Goal: Transaction & Acquisition: Purchase product/service

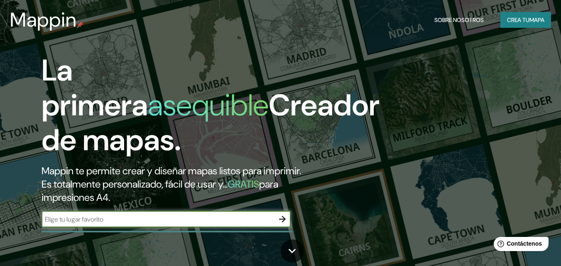
click at [83, 218] on input "text" at bounding box center [158, 220] width 232 height 10
click at [93, 219] on input "cochabamba boivia" at bounding box center [158, 220] width 232 height 10
click at [95, 219] on input "cochabamba boivia" at bounding box center [158, 220] width 232 height 10
type input "cochabamba [GEOGRAPHIC_DATA]"
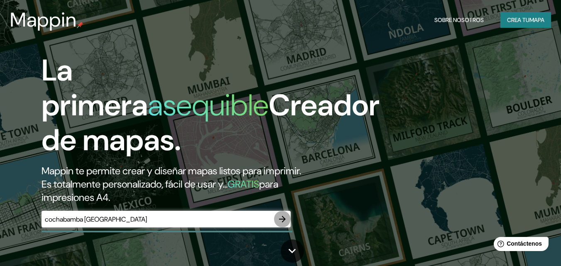
click at [282, 219] on icon "button" at bounding box center [282, 219] width 7 height 7
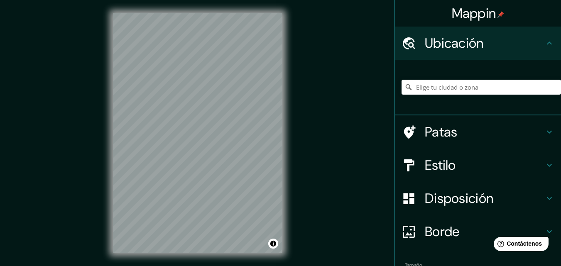
click at [474, 78] on div at bounding box center [480, 87] width 159 height 42
click at [465, 88] on input "Elige tu ciudad o zona" at bounding box center [480, 87] width 159 height 15
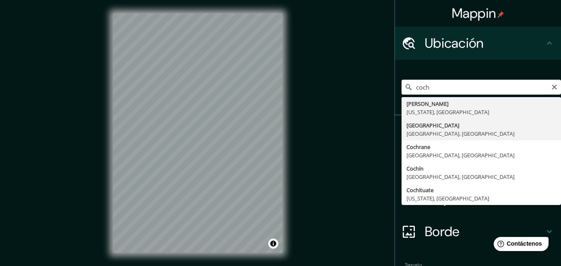
type input "[GEOGRAPHIC_DATA], [GEOGRAPHIC_DATA], [GEOGRAPHIC_DATA]"
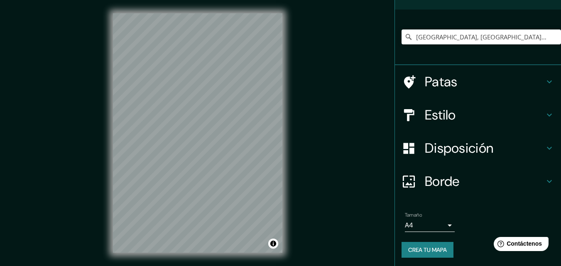
scroll to position [52, 0]
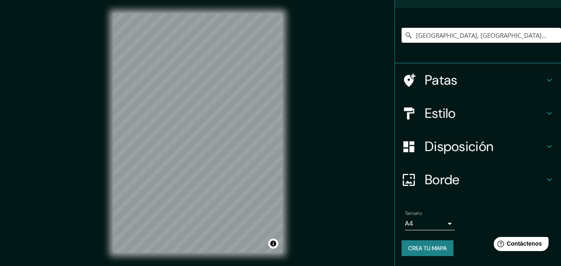
click at [443, 224] on body "Mappin Ubicación [GEOGRAPHIC_DATA], [GEOGRAPHIC_DATA], [GEOGRAPHIC_DATA] [GEOGR…" at bounding box center [280, 133] width 561 height 266
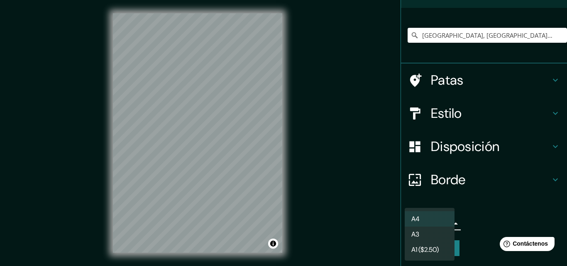
click at [416, 234] on font "A3" at bounding box center [415, 234] width 8 height 9
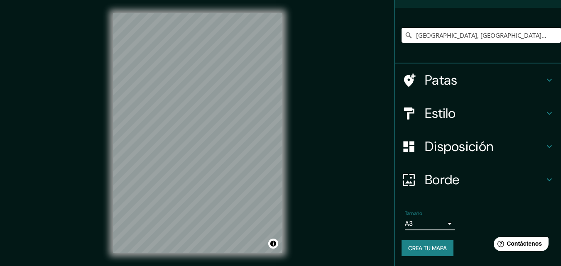
click at [444, 225] on body "Mappin Ubicación [GEOGRAPHIC_DATA], [GEOGRAPHIC_DATA], [GEOGRAPHIC_DATA] [GEOGR…" at bounding box center [280, 133] width 561 height 266
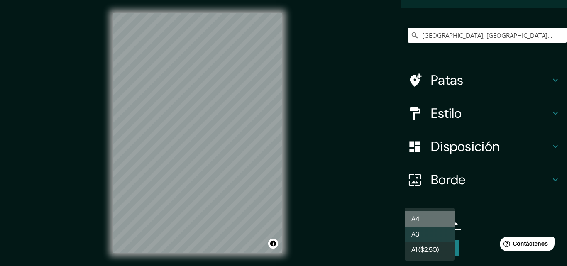
click at [426, 220] on li "A4" at bounding box center [430, 218] width 50 height 15
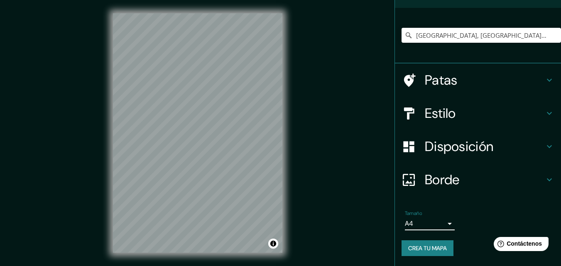
click at [441, 223] on body "Mappin Ubicación [GEOGRAPHIC_DATA], [GEOGRAPHIC_DATA], [GEOGRAPHIC_DATA] [GEOGR…" at bounding box center [280, 133] width 561 height 266
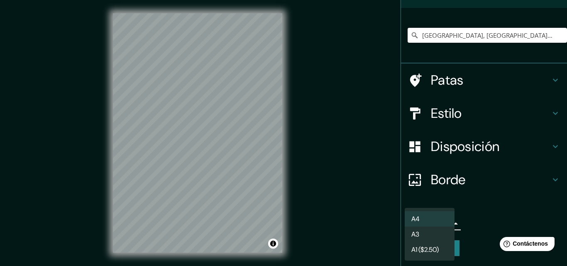
click at [421, 246] on font "A1 ($2.50)" at bounding box center [424, 249] width 27 height 9
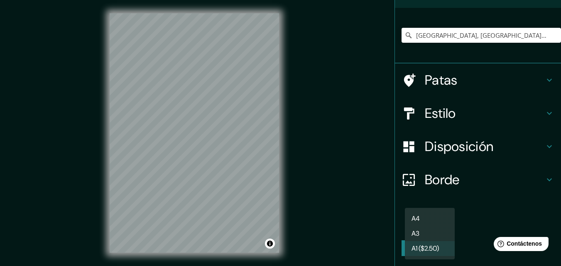
click at [443, 223] on body "Mappin Ubicación [GEOGRAPHIC_DATA], [GEOGRAPHIC_DATA], [GEOGRAPHIC_DATA] [GEOGR…" at bounding box center [280, 133] width 561 height 266
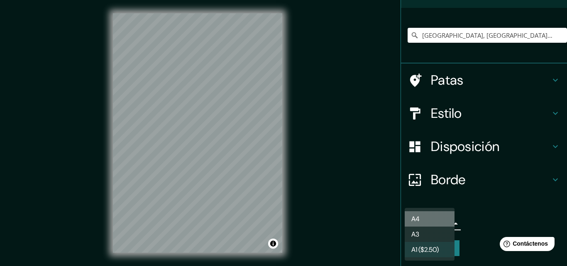
click at [426, 214] on li "A4" at bounding box center [430, 218] width 50 height 15
type input "single"
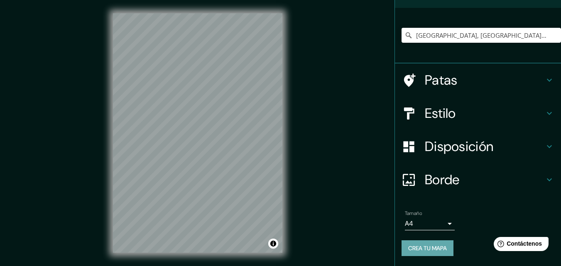
click at [429, 250] on font "Crea tu mapa" at bounding box center [427, 248] width 39 height 7
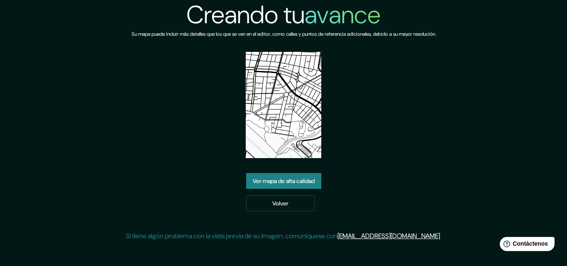
click at [267, 181] on font "Ver mapa de alta calidad" at bounding box center [284, 181] width 62 height 7
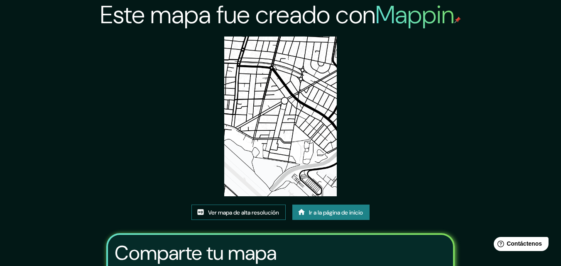
click at [247, 215] on font "Ver mapa de alta resolución" at bounding box center [243, 212] width 71 height 7
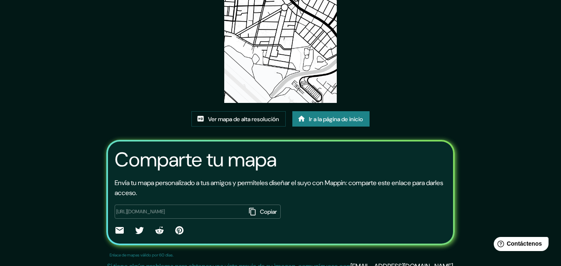
scroll to position [102, 0]
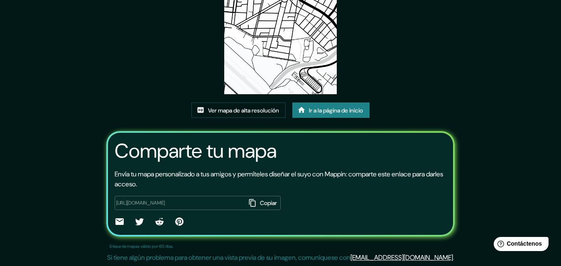
click at [260, 201] on font "Copiar" at bounding box center [268, 203] width 17 height 7
click at [322, 112] on font "Ir a la página de inicio" at bounding box center [336, 110] width 54 height 7
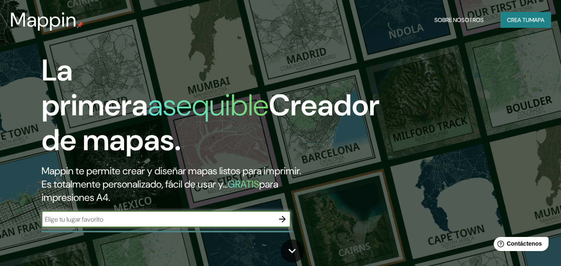
click at [146, 220] on input "text" at bounding box center [158, 220] width 232 height 10
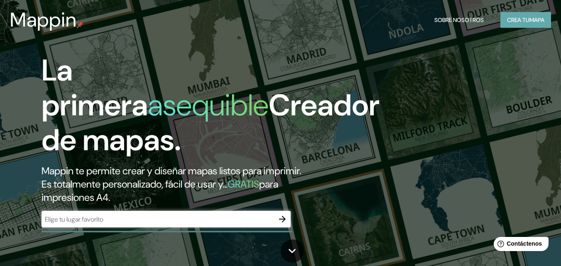
click at [507, 23] on font "Crea tu" at bounding box center [518, 19] width 22 height 7
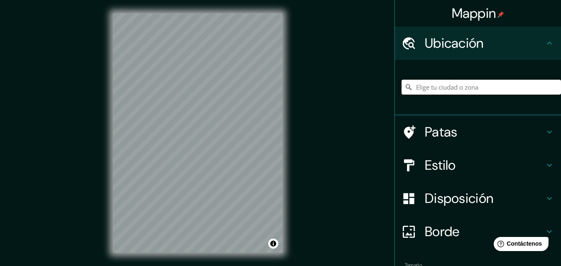
click at [428, 88] on input "Elige tu ciudad o zona" at bounding box center [480, 87] width 159 height 15
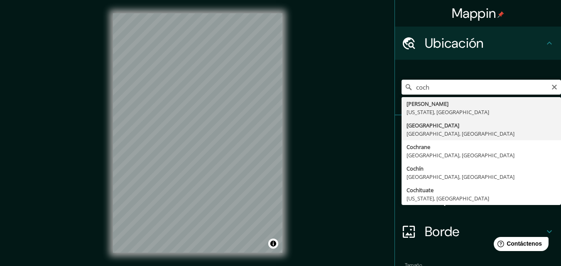
type input "[GEOGRAPHIC_DATA], [GEOGRAPHIC_DATA], [GEOGRAPHIC_DATA]"
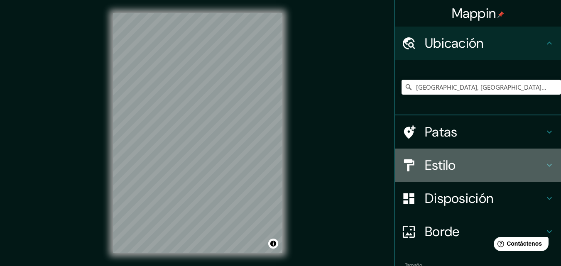
click at [451, 166] on h4 "Estilo" at bounding box center [485, 165] width 120 height 17
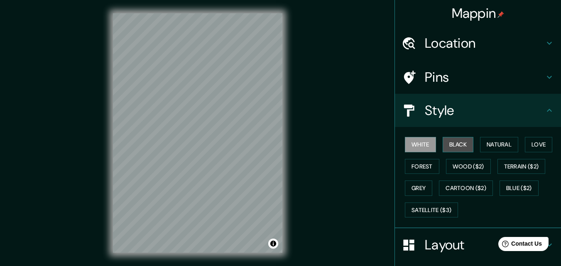
click at [447, 143] on button "Black" at bounding box center [458, 144] width 31 height 15
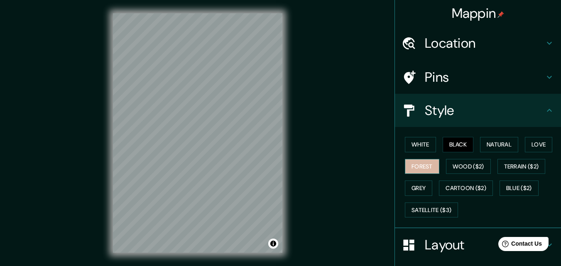
click at [417, 166] on button "Forest" at bounding box center [422, 166] width 34 height 15
click at [532, 145] on button "Love" at bounding box center [538, 144] width 27 height 15
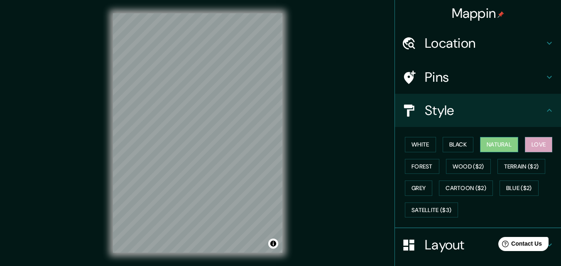
click at [491, 147] on button "Natural" at bounding box center [499, 144] width 38 height 15
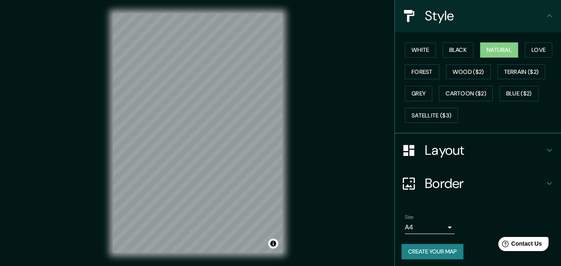
scroll to position [98, 0]
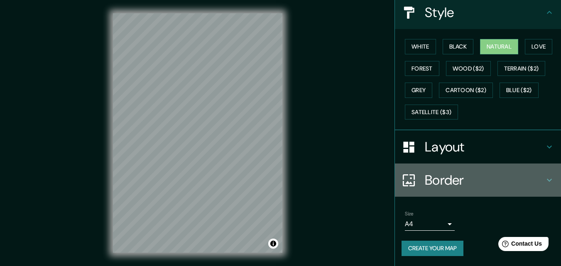
click at [547, 181] on icon at bounding box center [549, 180] width 5 height 3
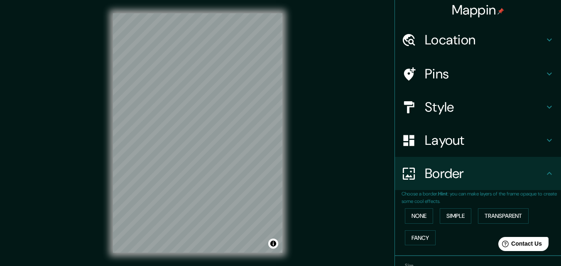
scroll to position [0, 0]
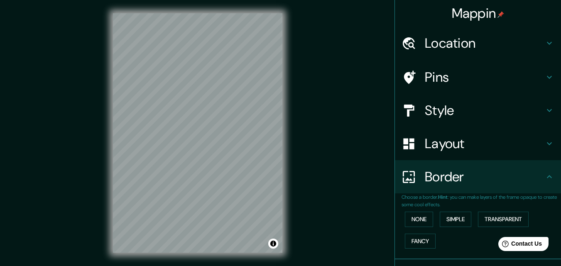
click at [453, 80] on h4 "Pins" at bounding box center [485, 77] width 120 height 17
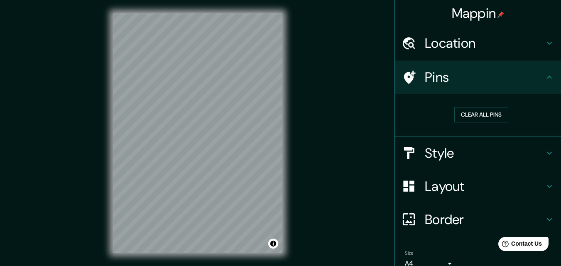
click at [519, 154] on h4 "Style" at bounding box center [485, 153] width 120 height 17
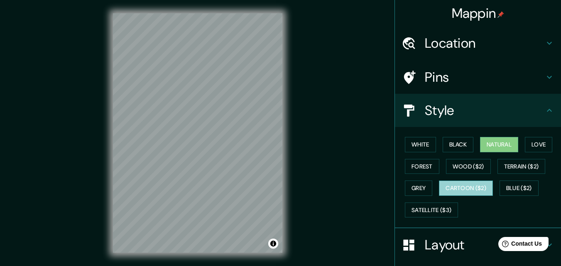
click at [467, 184] on button "Cartoon ($2)" at bounding box center [466, 188] width 54 height 15
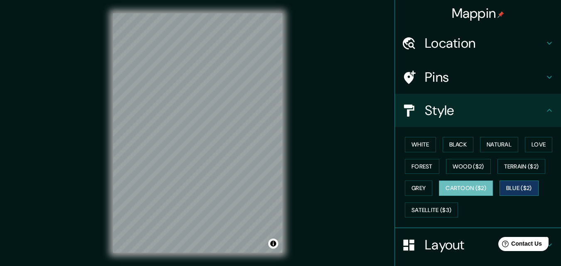
click at [510, 185] on button "Blue ($2)" at bounding box center [518, 188] width 39 height 15
click at [416, 187] on button "Grey" at bounding box center [418, 188] width 27 height 15
